Goal: Task Accomplishment & Management: Use online tool/utility

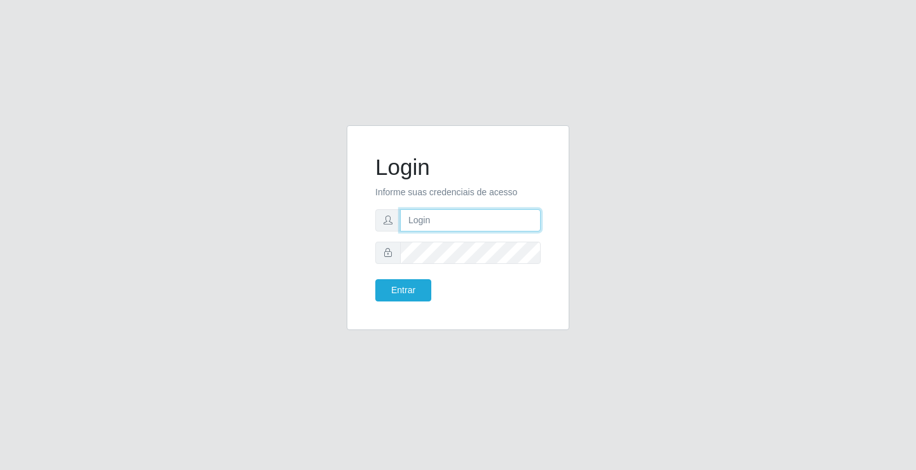
click at [485, 222] on input "text" at bounding box center [470, 220] width 141 height 22
type input "zivaneide@ideal"
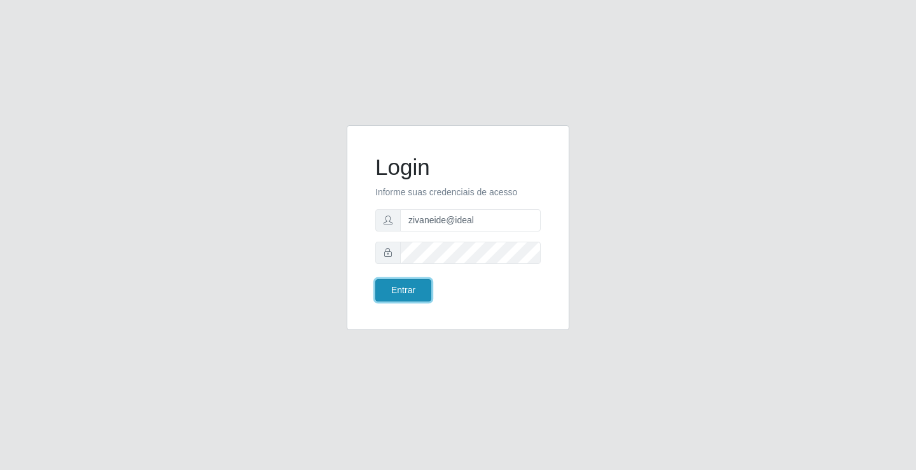
click at [382, 295] on button "Entrar" at bounding box center [403, 290] width 56 height 22
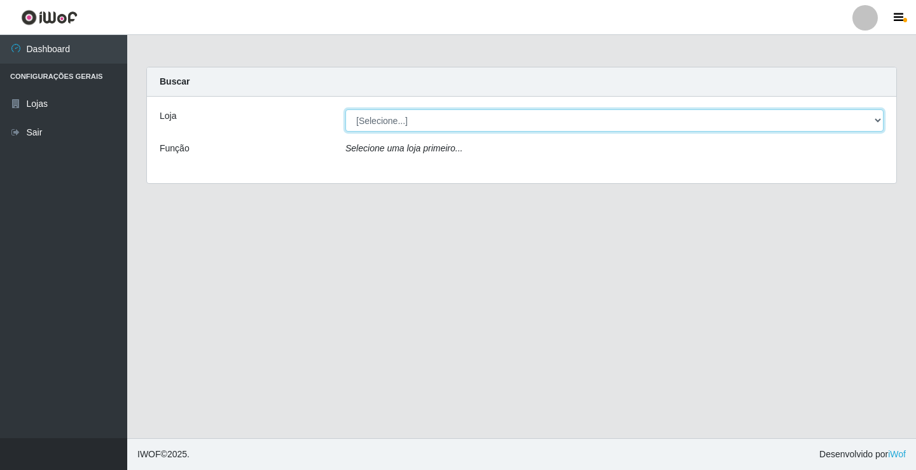
click at [877, 123] on select "[Selecione...] Ideal - Conceição" at bounding box center [615, 120] width 538 height 22
select select "231"
click at [346, 109] on select "[Selecione...] Ideal - Conceição" at bounding box center [615, 120] width 538 height 22
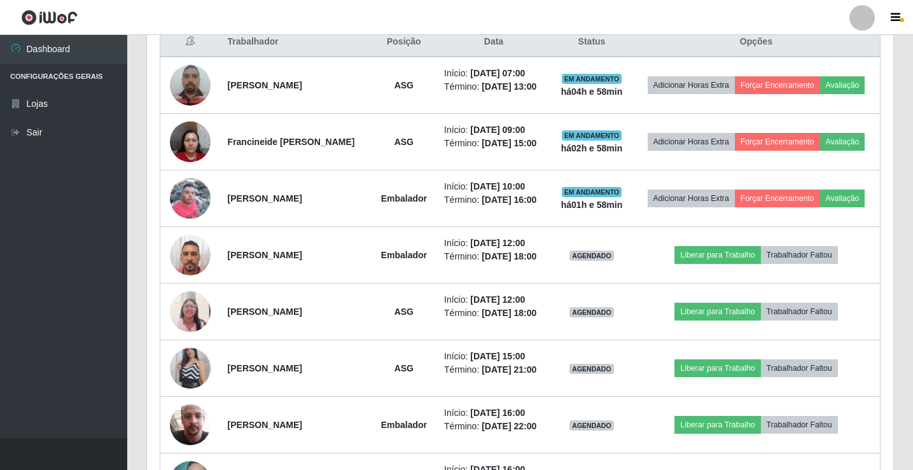
scroll to position [573, 0]
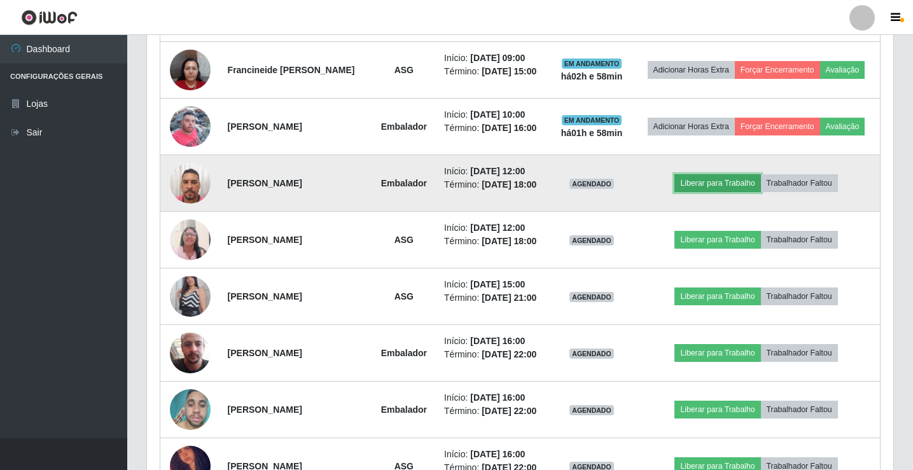
click at [751, 180] on button "Liberar para Trabalho" at bounding box center [718, 183] width 86 height 18
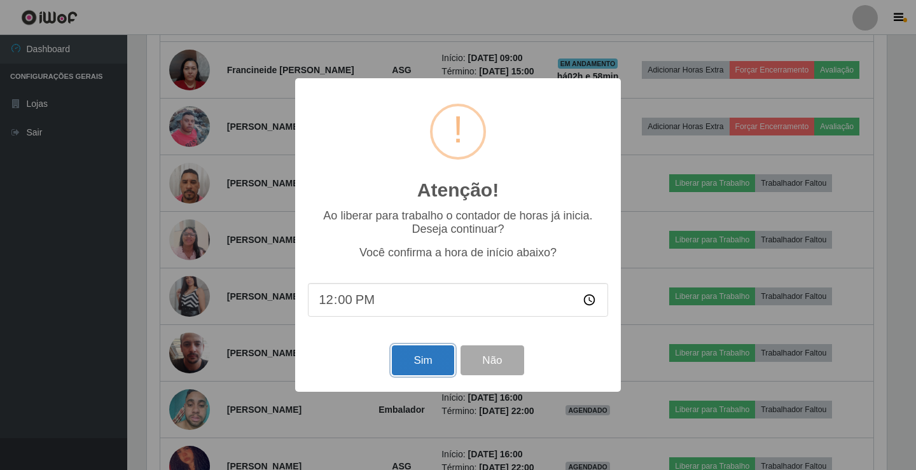
click at [428, 353] on button "Sim" at bounding box center [423, 361] width 62 height 30
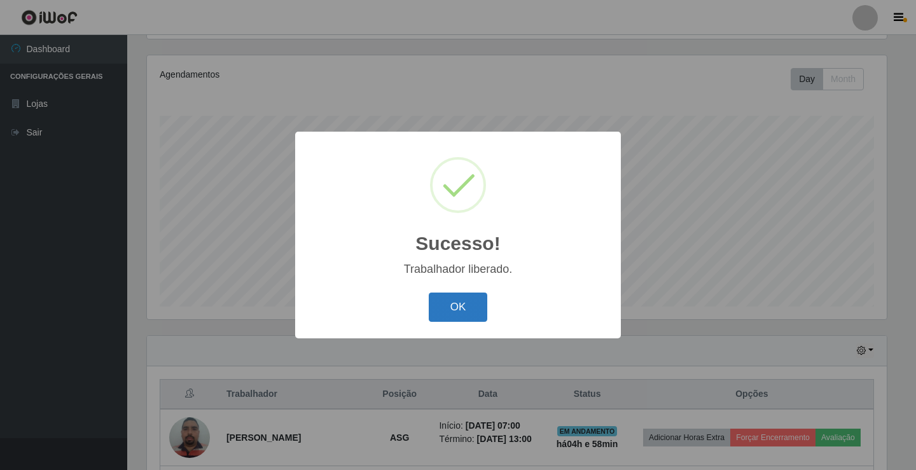
click at [448, 322] on button "OK" at bounding box center [458, 308] width 59 height 30
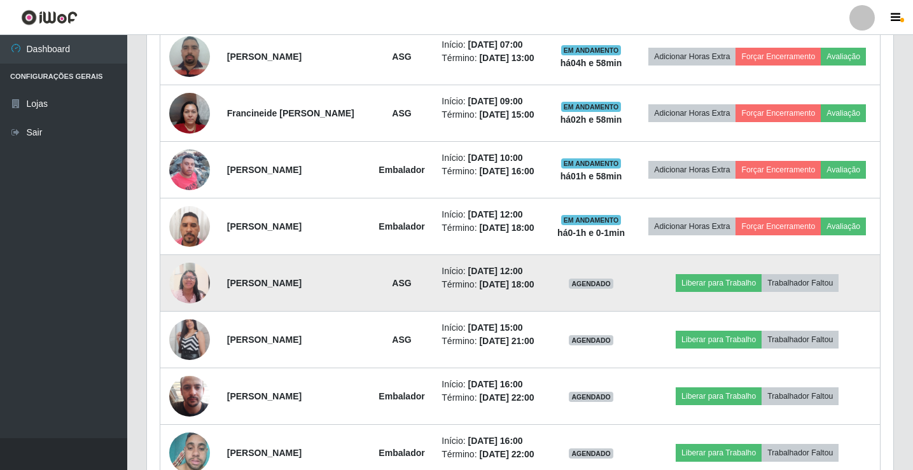
scroll to position [530, 0]
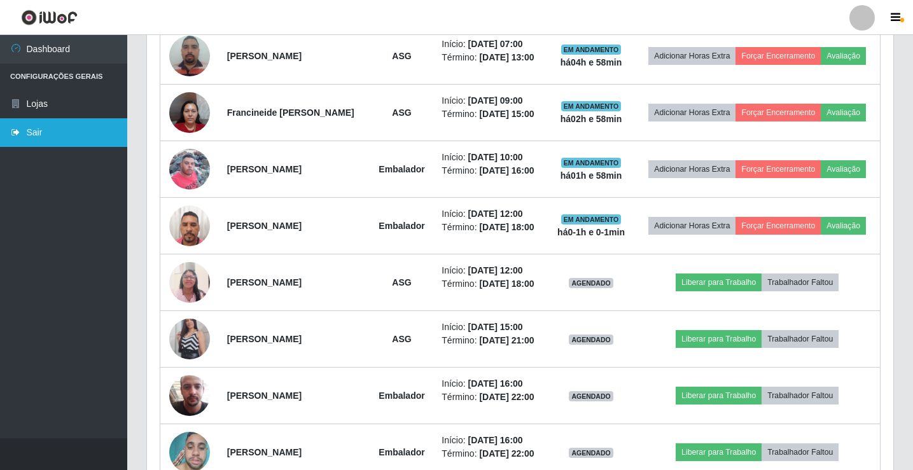
click at [48, 140] on link "Sair" at bounding box center [63, 132] width 127 height 29
